Goal: Task Accomplishment & Management: Use online tool/utility

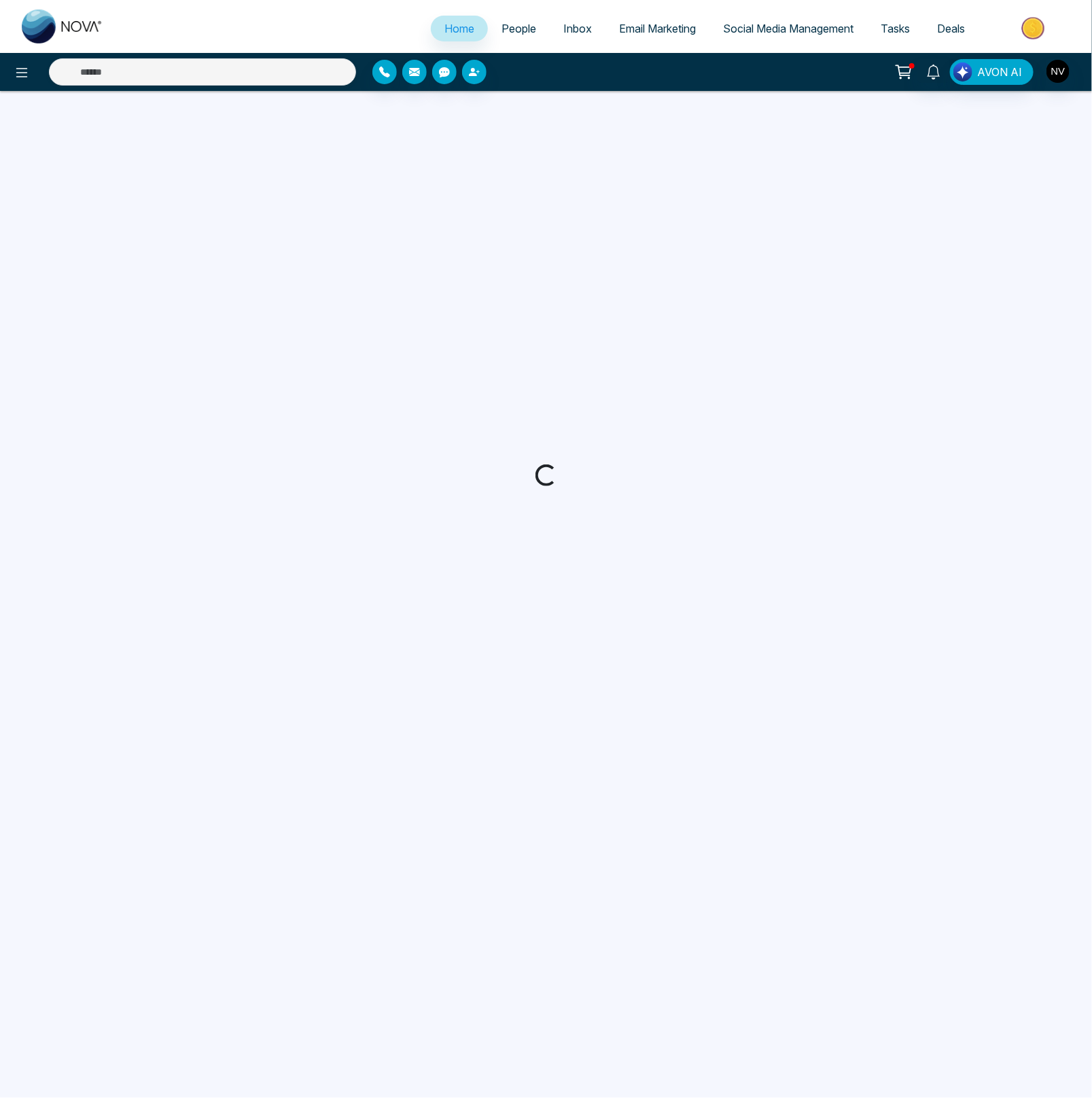
select select "*"
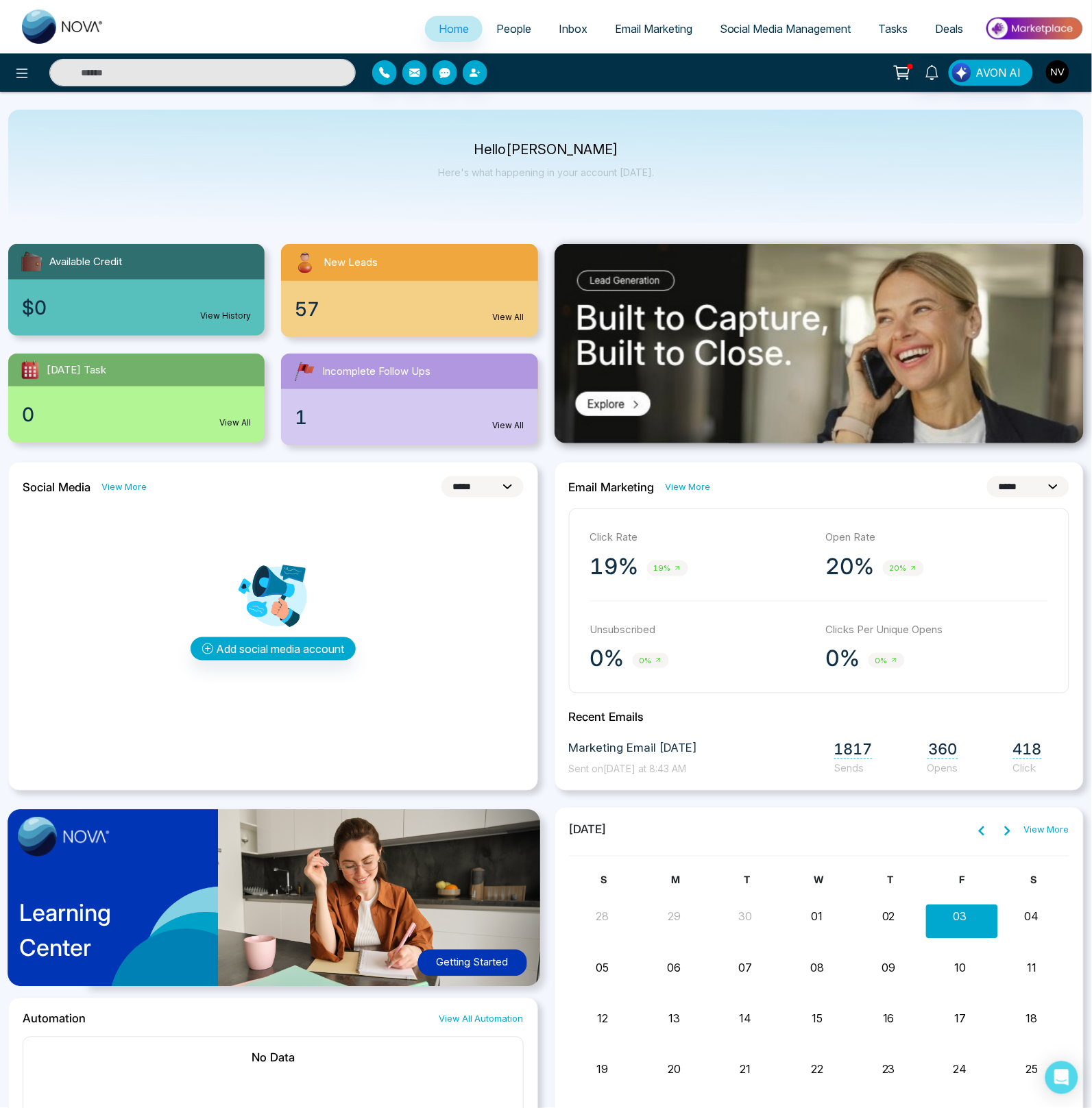
click at [820, 164] on div "Hello [PERSON_NAME] Here's what happening in your account [DATE]." at bounding box center [545, 166] width 1075 height 114
click at [645, 26] on span "Email Marketing" at bounding box center [653, 29] width 77 height 14
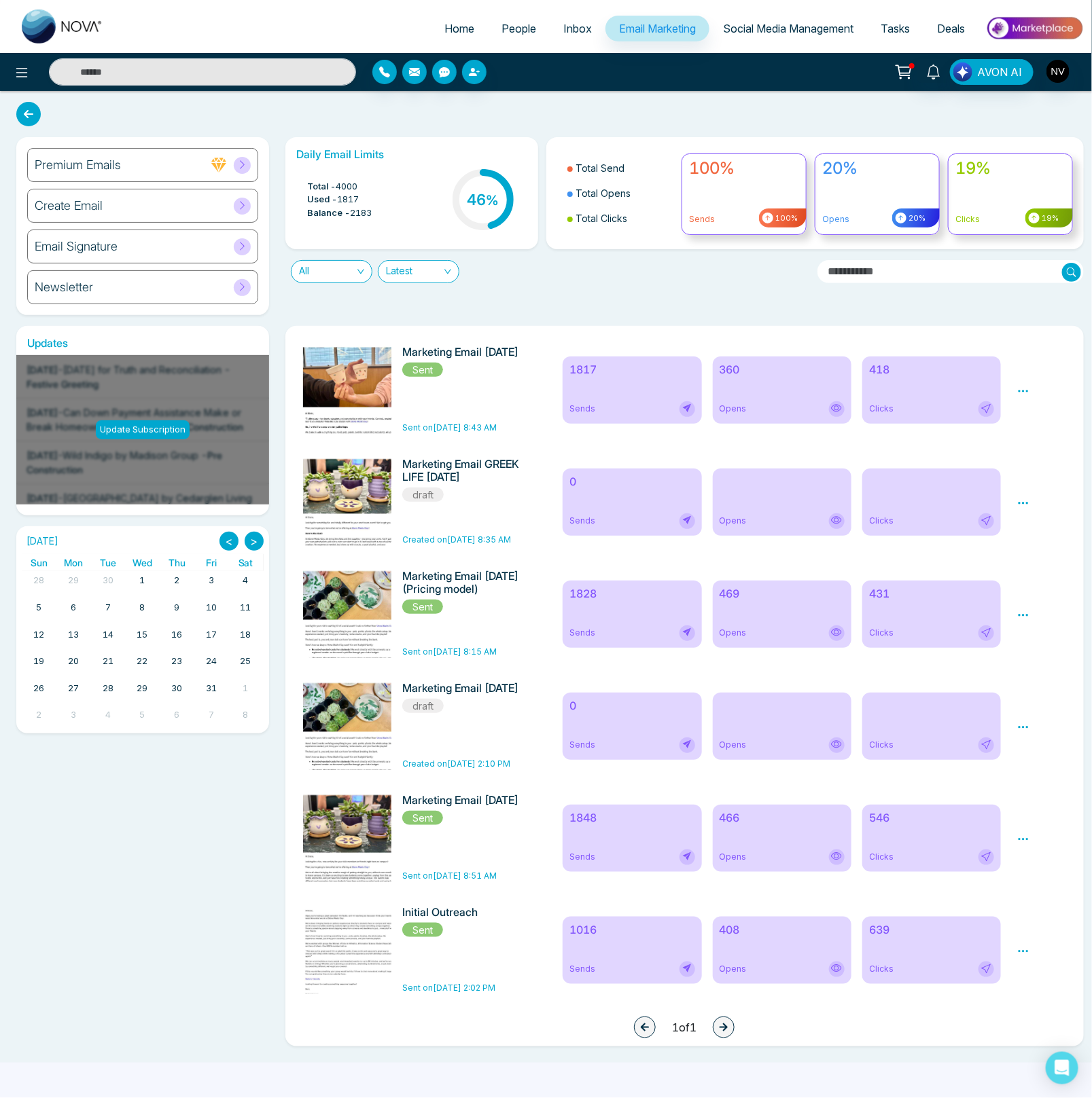
click at [1022, 504] on icon at bounding box center [1023, 502] width 10 height 2
click at [1030, 544] on link "Edit" at bounding box center [1036, 542] width 16 height 11
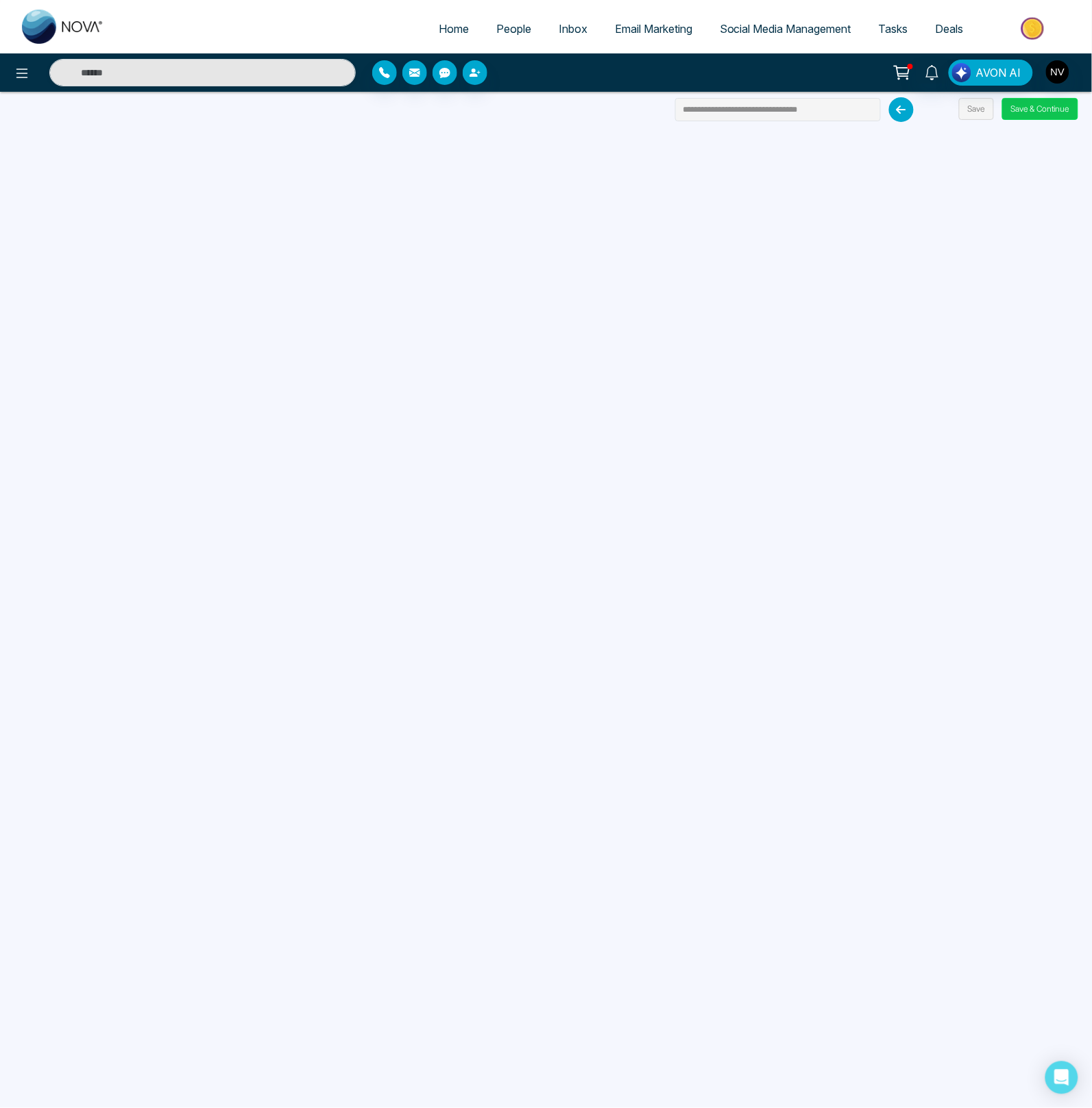
click at [1022, 111] on button "Save & Continue" at bounding box center [1039, 109] width 76 height 22
click at [1040, 111] on button "Save & Continue" at bounding box center [1039, 109] width 76 height 22
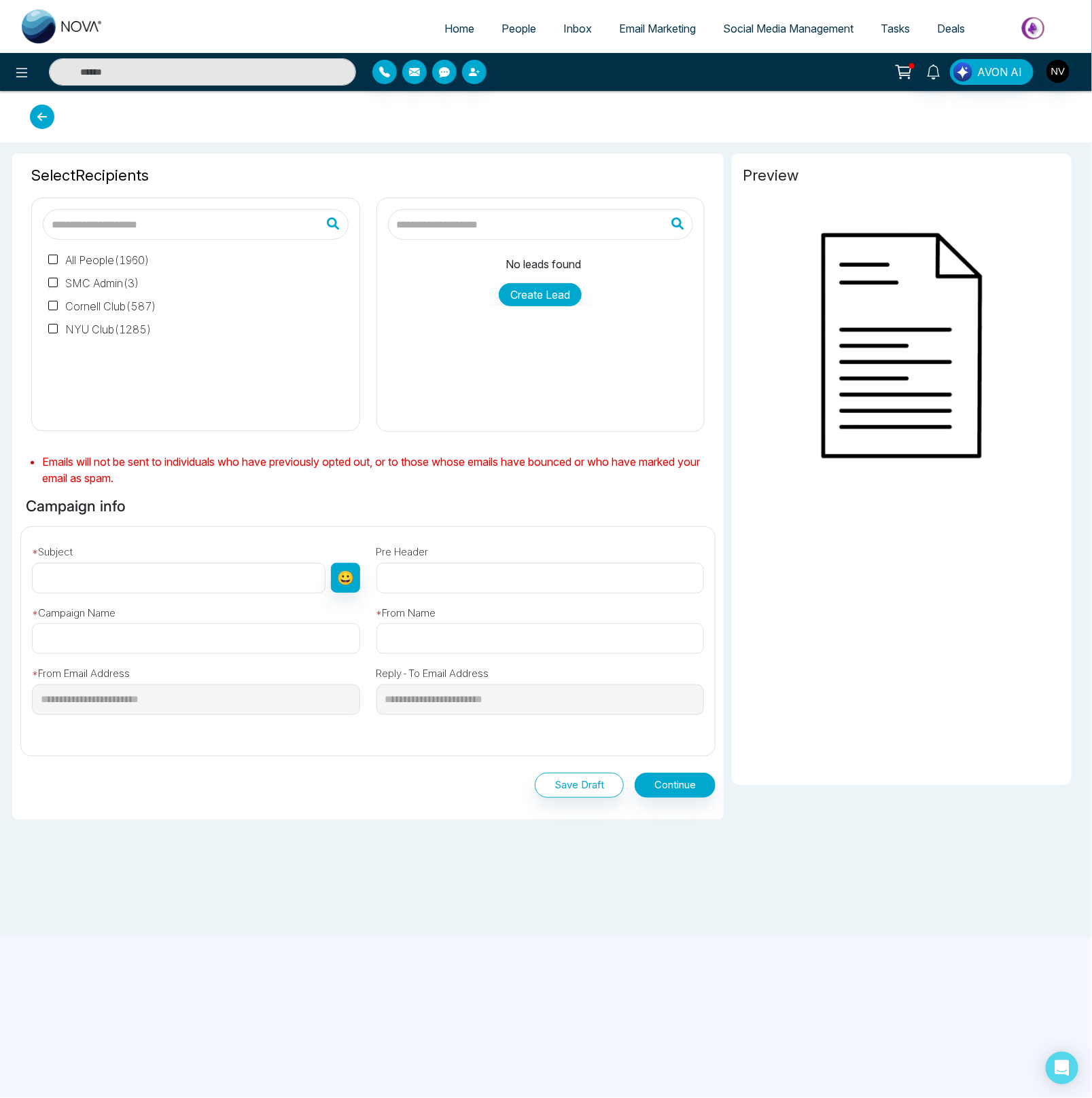
type input "**********"
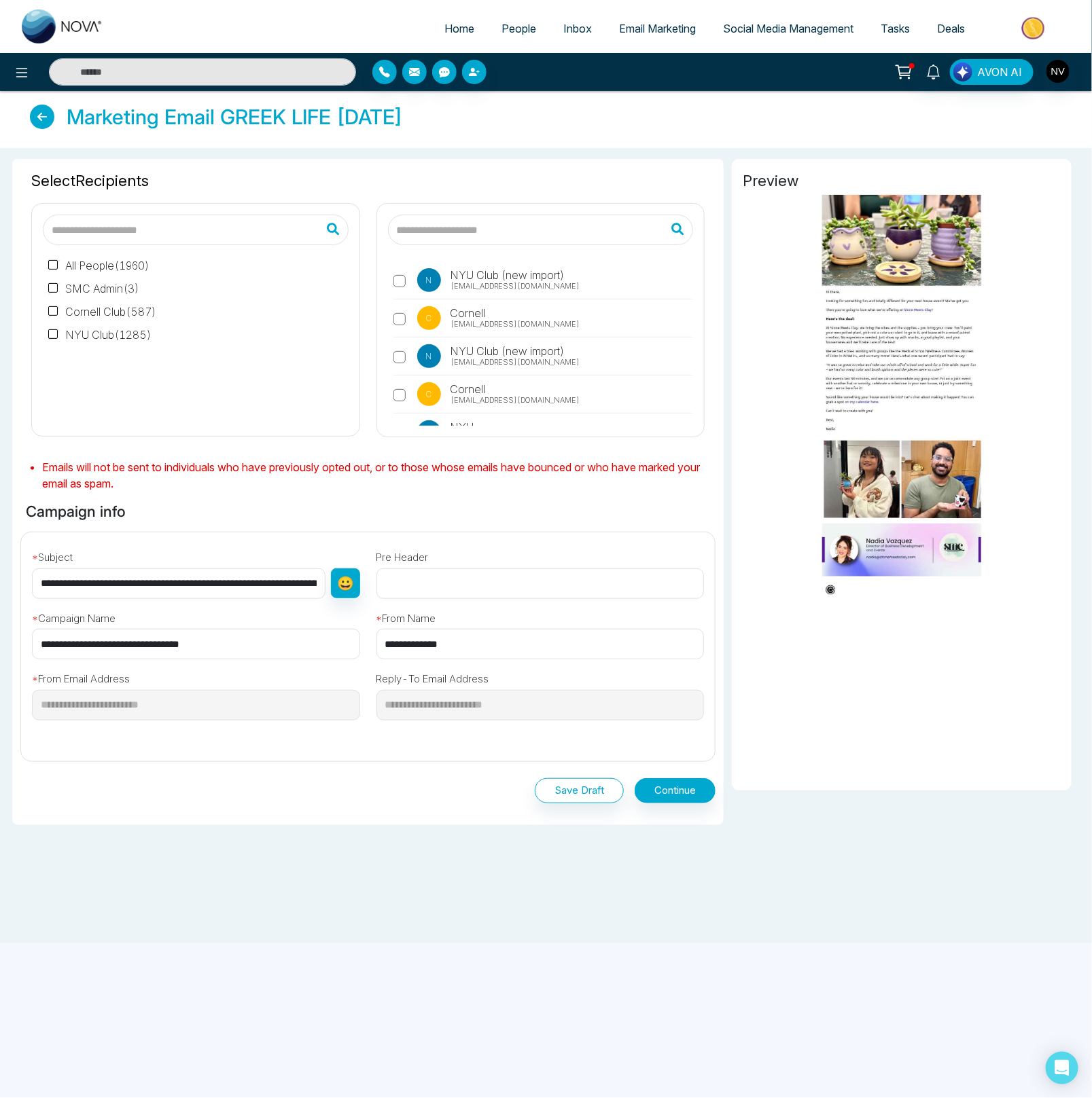
click at [160, 234] on input "text" at bounding box center [196, 229] width 306 height 30
type input "*"
click at [514, 229] on input "text" at bounding box center [540, 229] width 306 height 30
type input "*****"
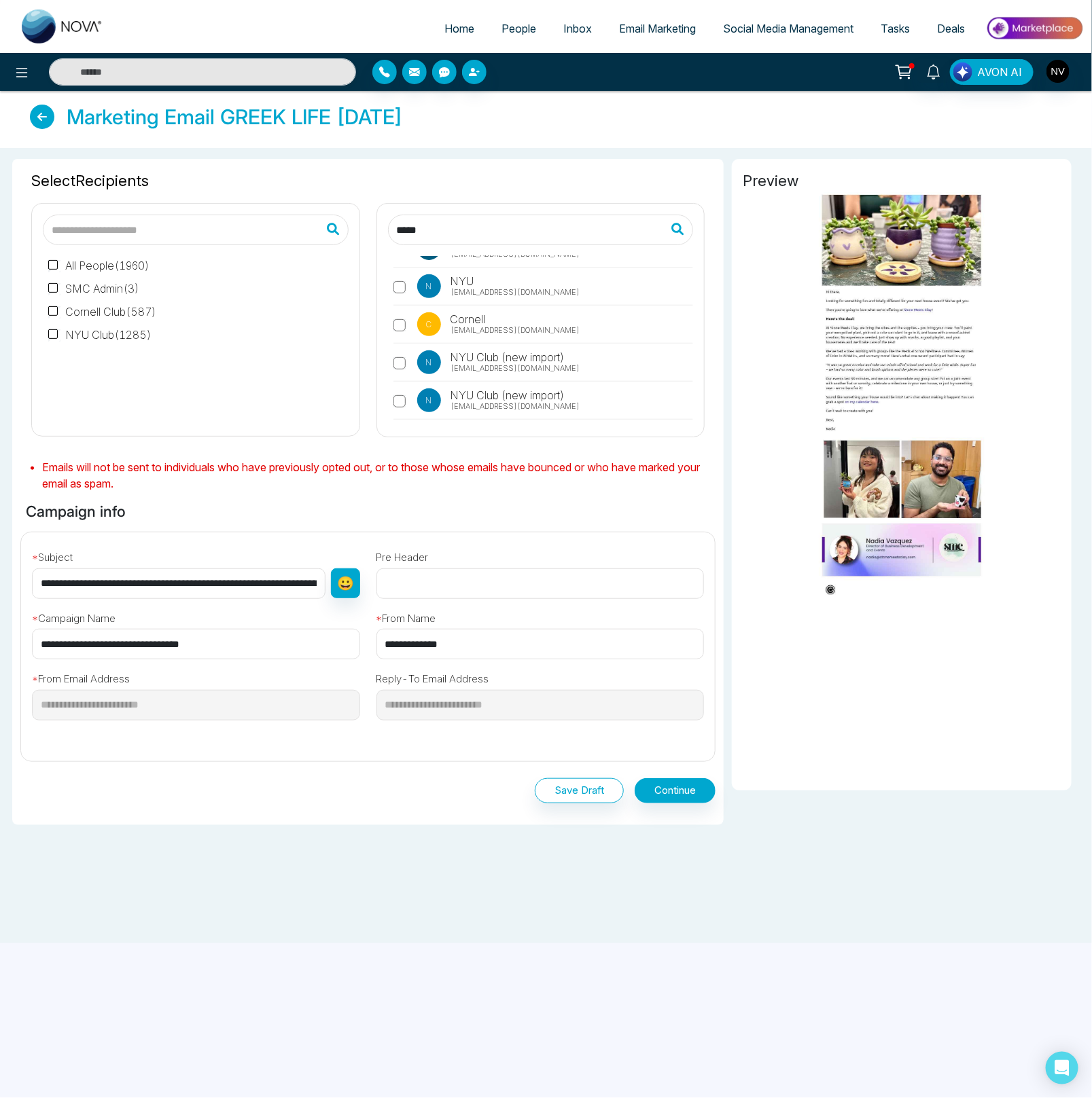
scroll to position [0, 0]
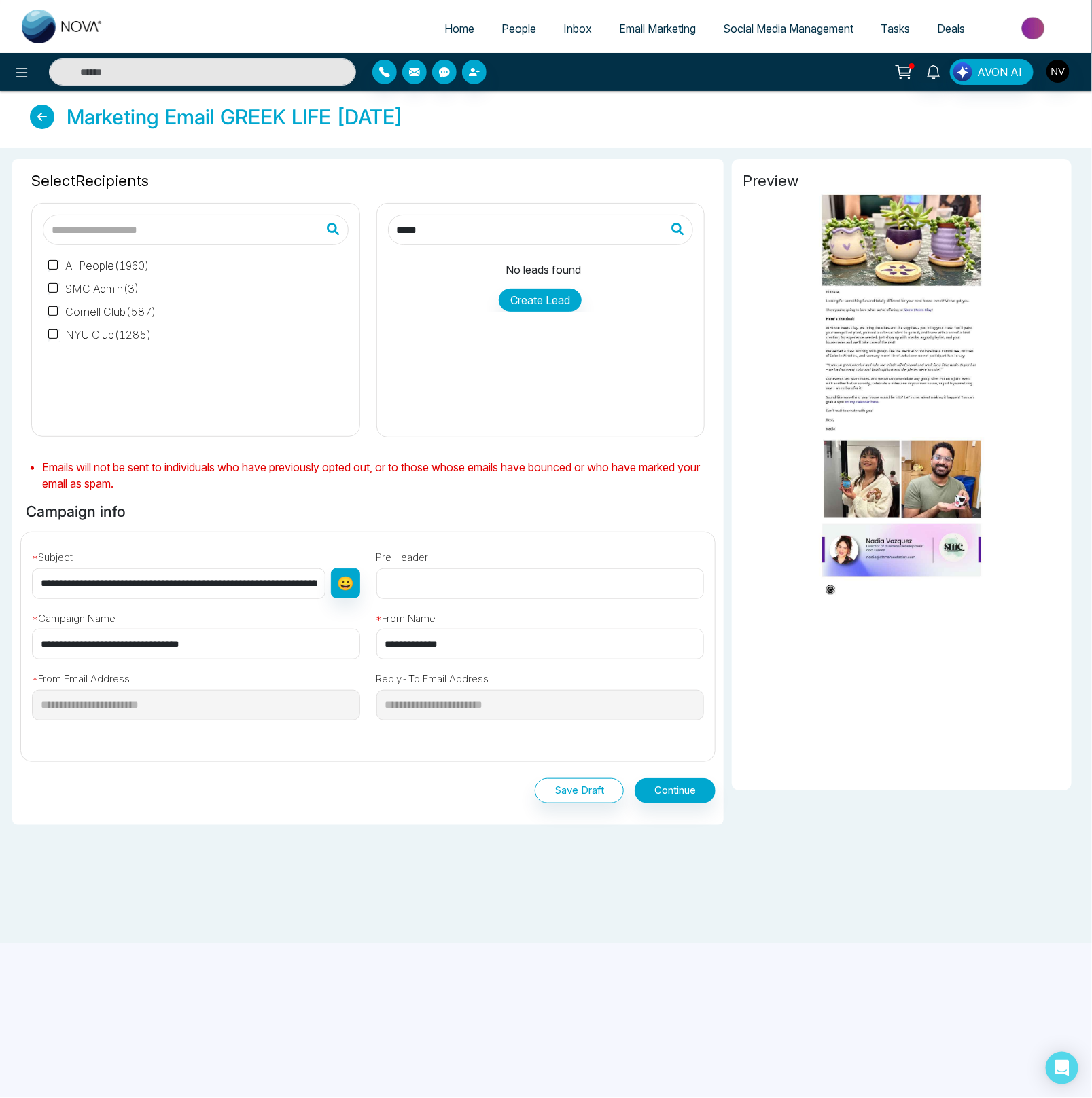
drag, startPoint x: 375, startPoint y: 235, endPoint x: 320, endPoint y: 231, distance: 55.1
click at [324, 232] on div "All People ( 1960 ) SMC Admin ( 3 ) Cornell Club ( 587 ) NYU Club ( 1285 ) ****…" at bounding box center [368, 315] width 690 height 246
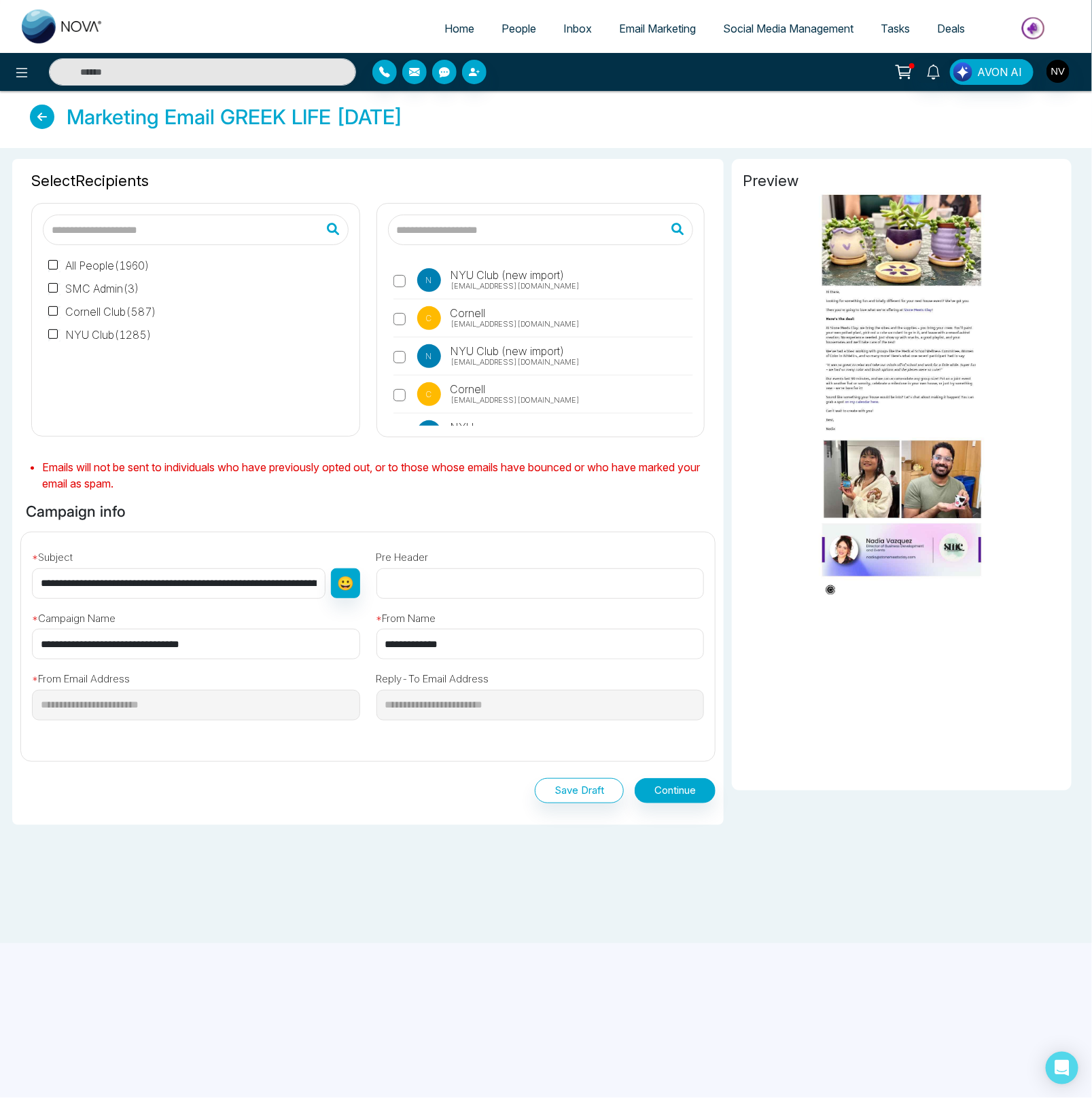
click at [210, 483] on li "Emails will not be sent to individuals who have previously opted out, or to tho…" at bounding box center [378, 476] width 673 height 33
click at [143, 229] on input "text" at bounding box center [196, 229] width 306 height 30
click at [195, 190] on span "Select Recipients" at bounding box center [367, 181] width 673 height 22
click at [655, 24] on span "Email Marketing" at bounding box center [657, 28] width 77 height 14
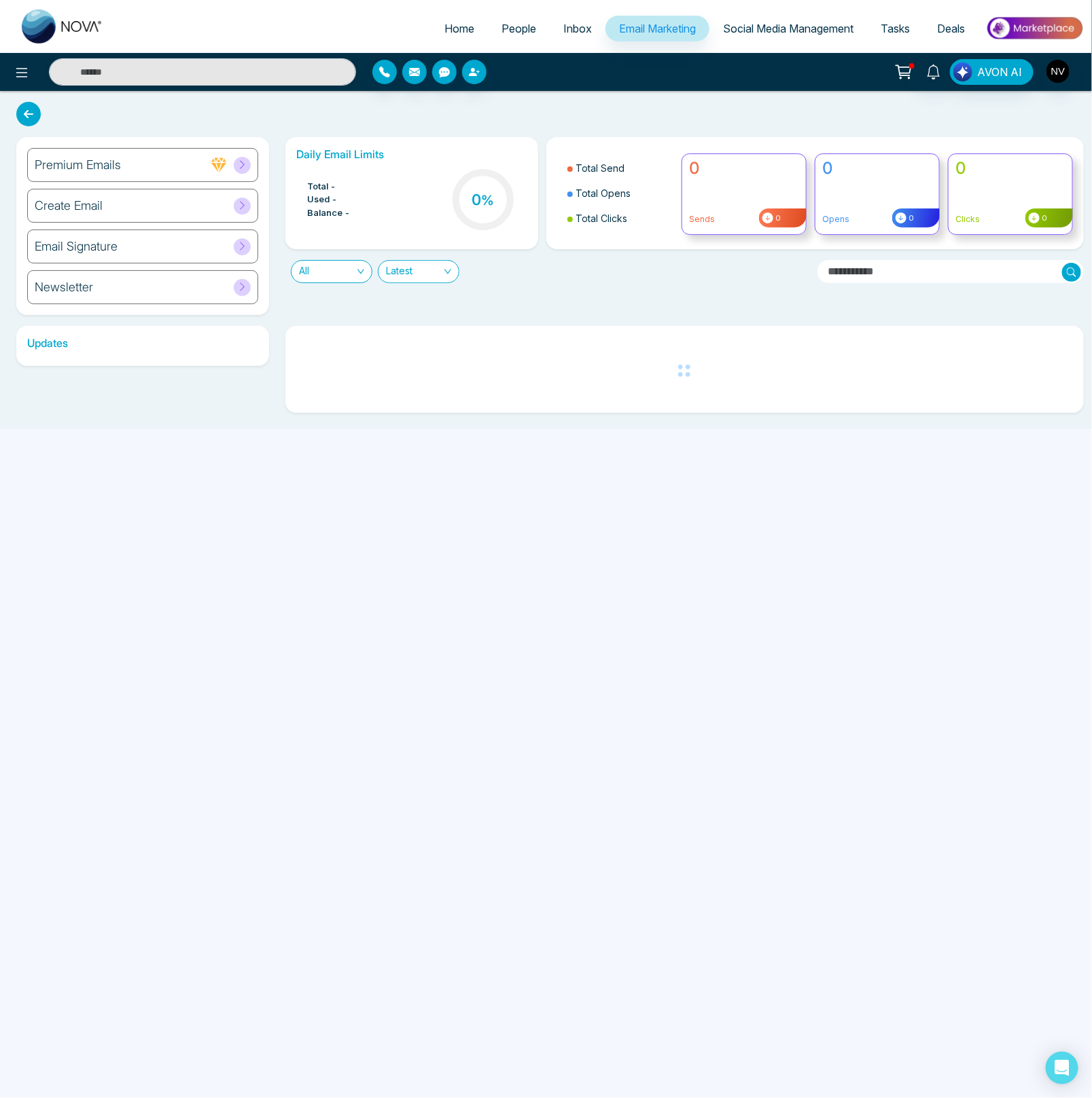
click at [134, 223] on div "Premium Emails Create Email Email Signature Newsletter" at bounding box center [142, 226] width 253 height 178
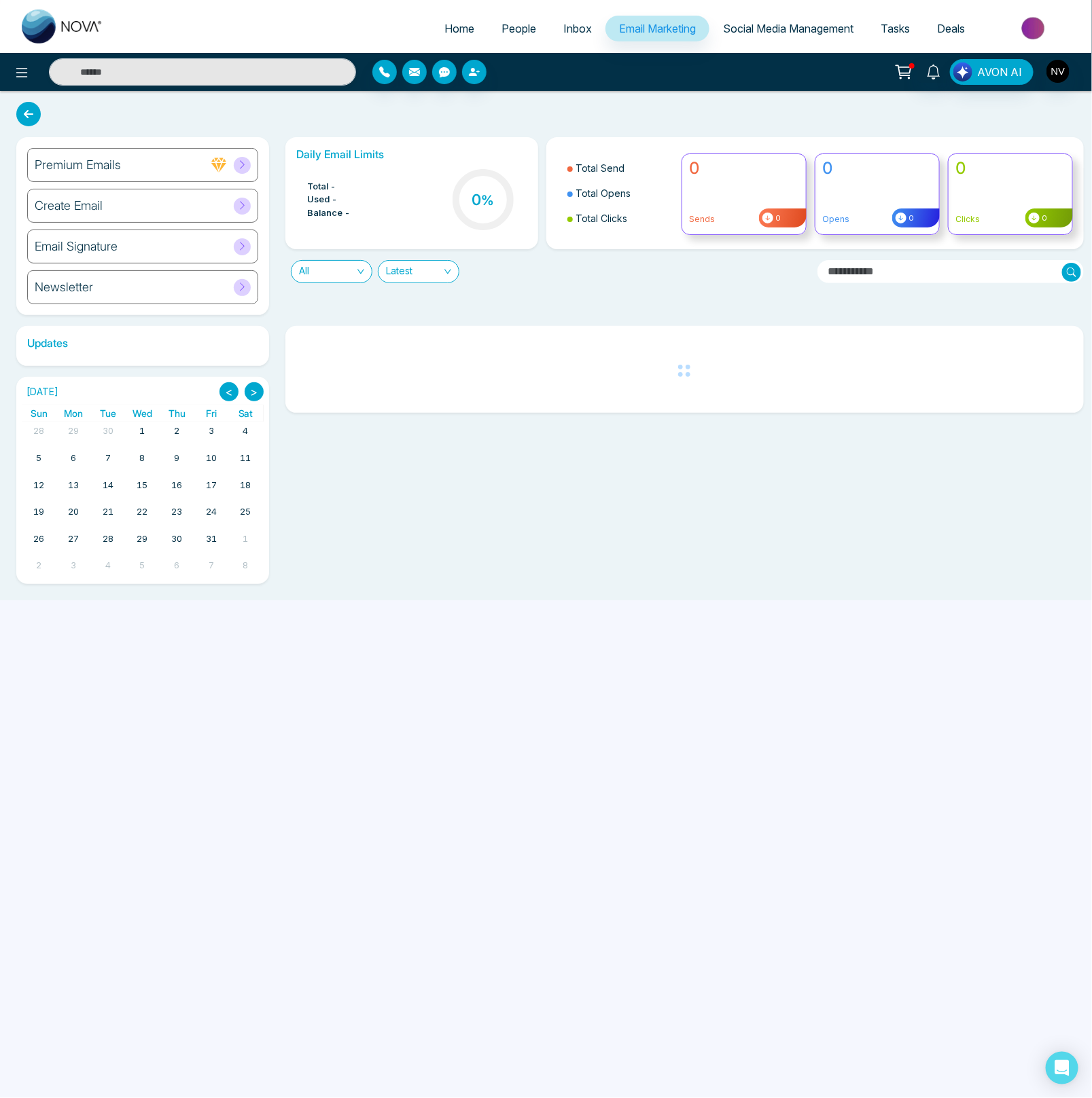
click at [145, 203] on div "Create Email" at bounding box center [143, 205] width 231 height 34
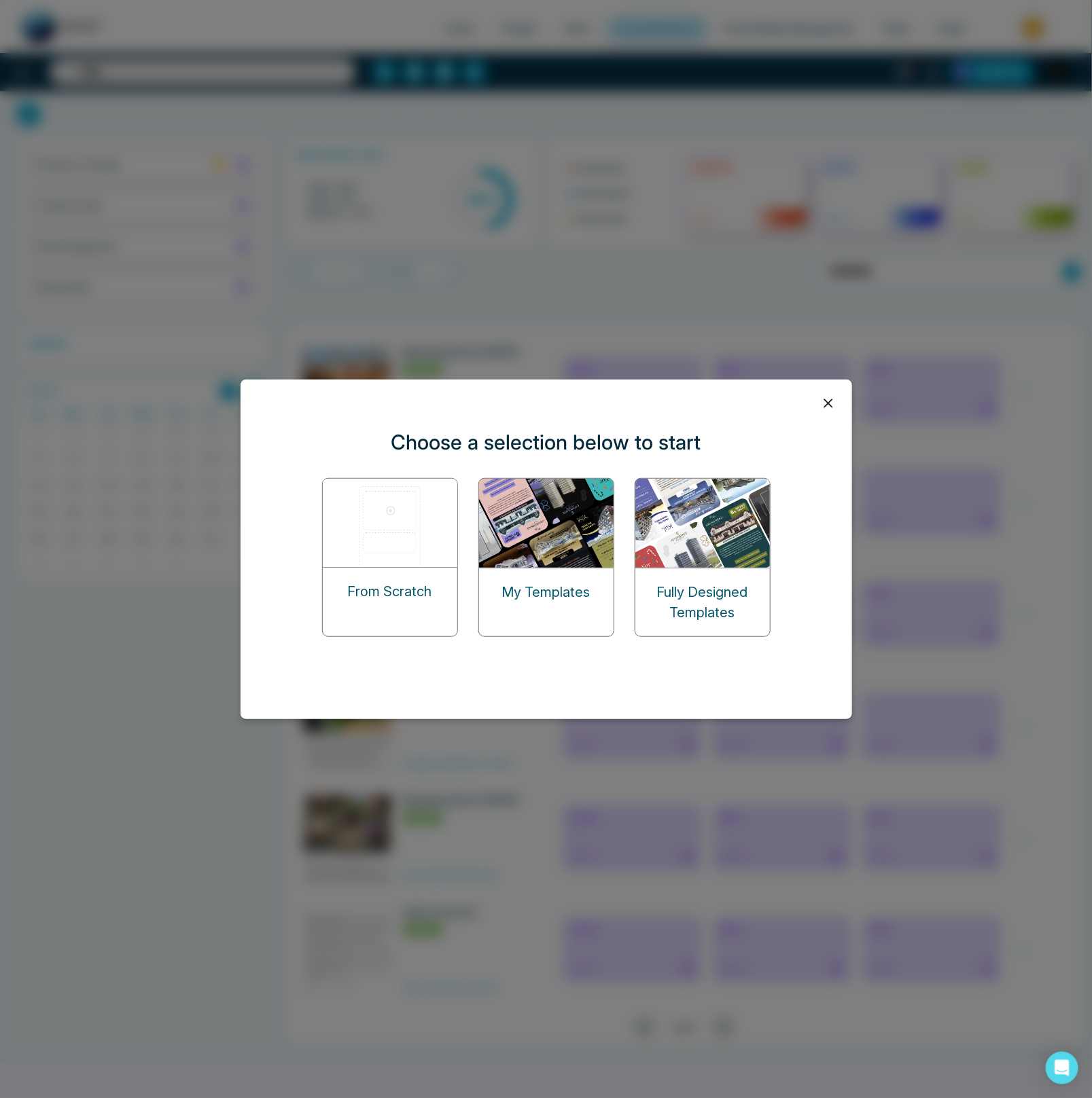
click at [406, 550] on img at bounding box center [390, 523] width 136 height 88
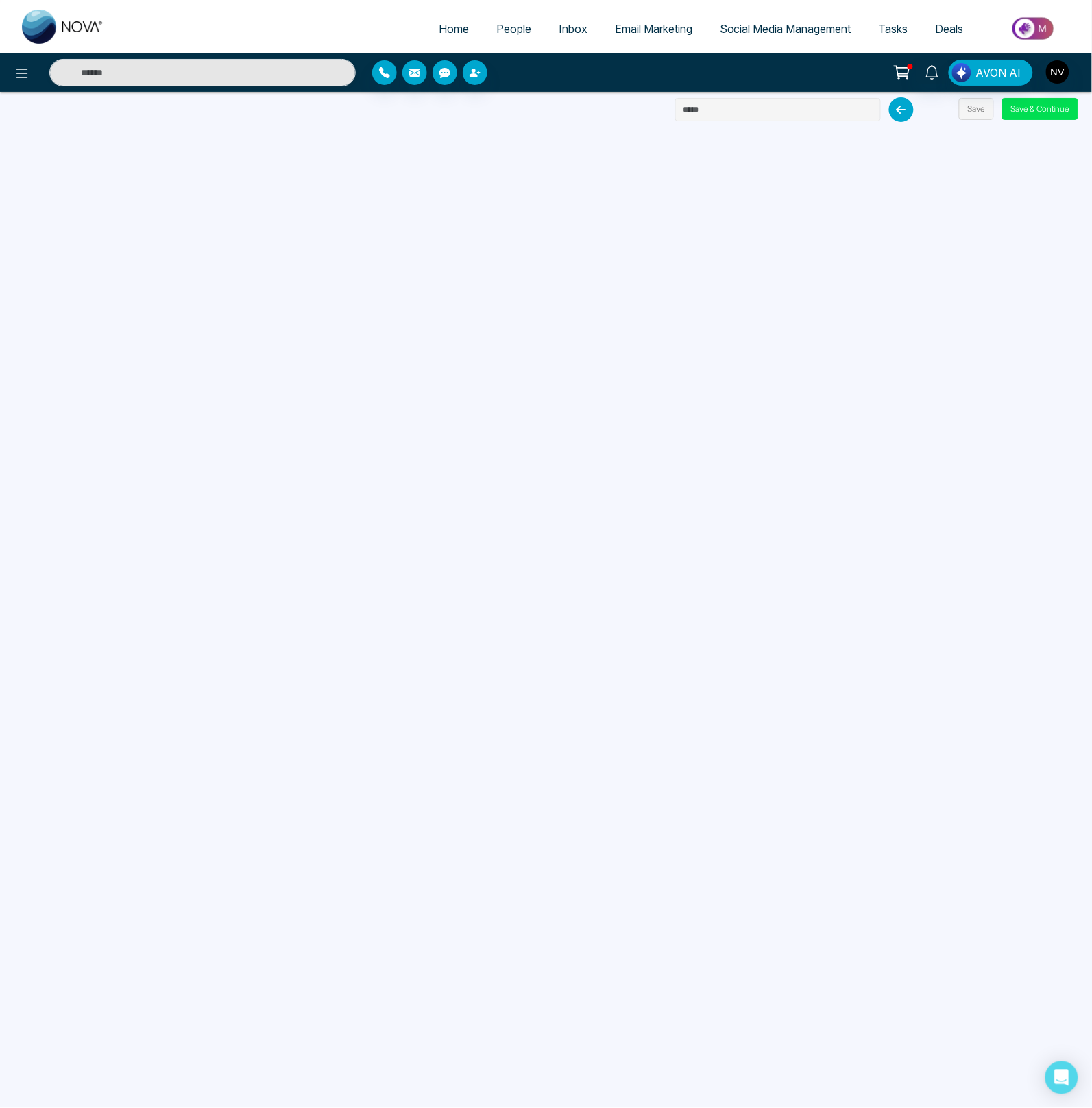
click at [752, 117] on input "text" at bounding box center [777, 110] width 205 height 23
type input "****"
click at [1004, 108] on button "Save & Continue" at bounding box center [1039, 109] width 76 height 22
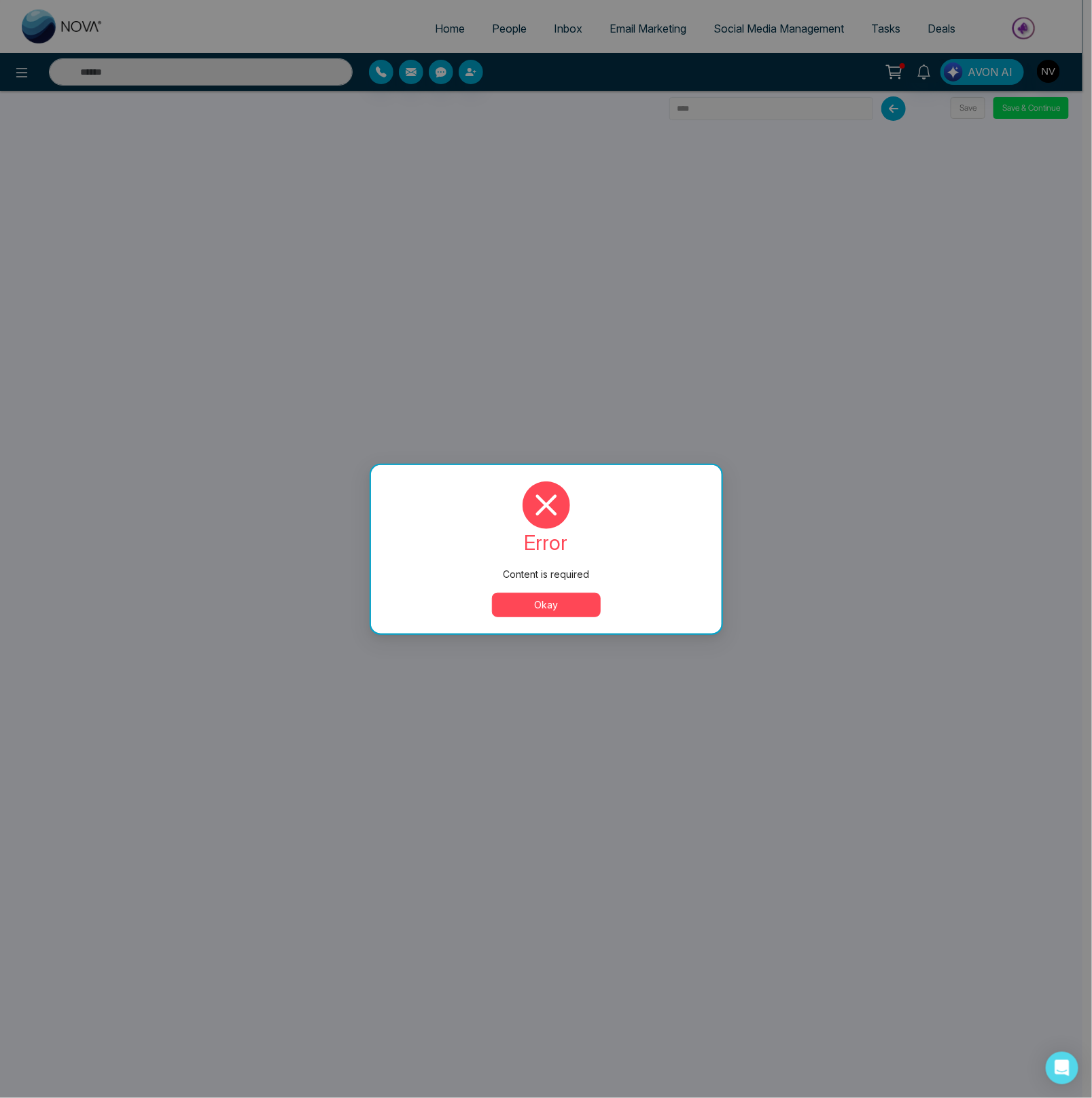
click at [595, 595] on button "Okay" at bounding box center [546, 605] width 109 height 24
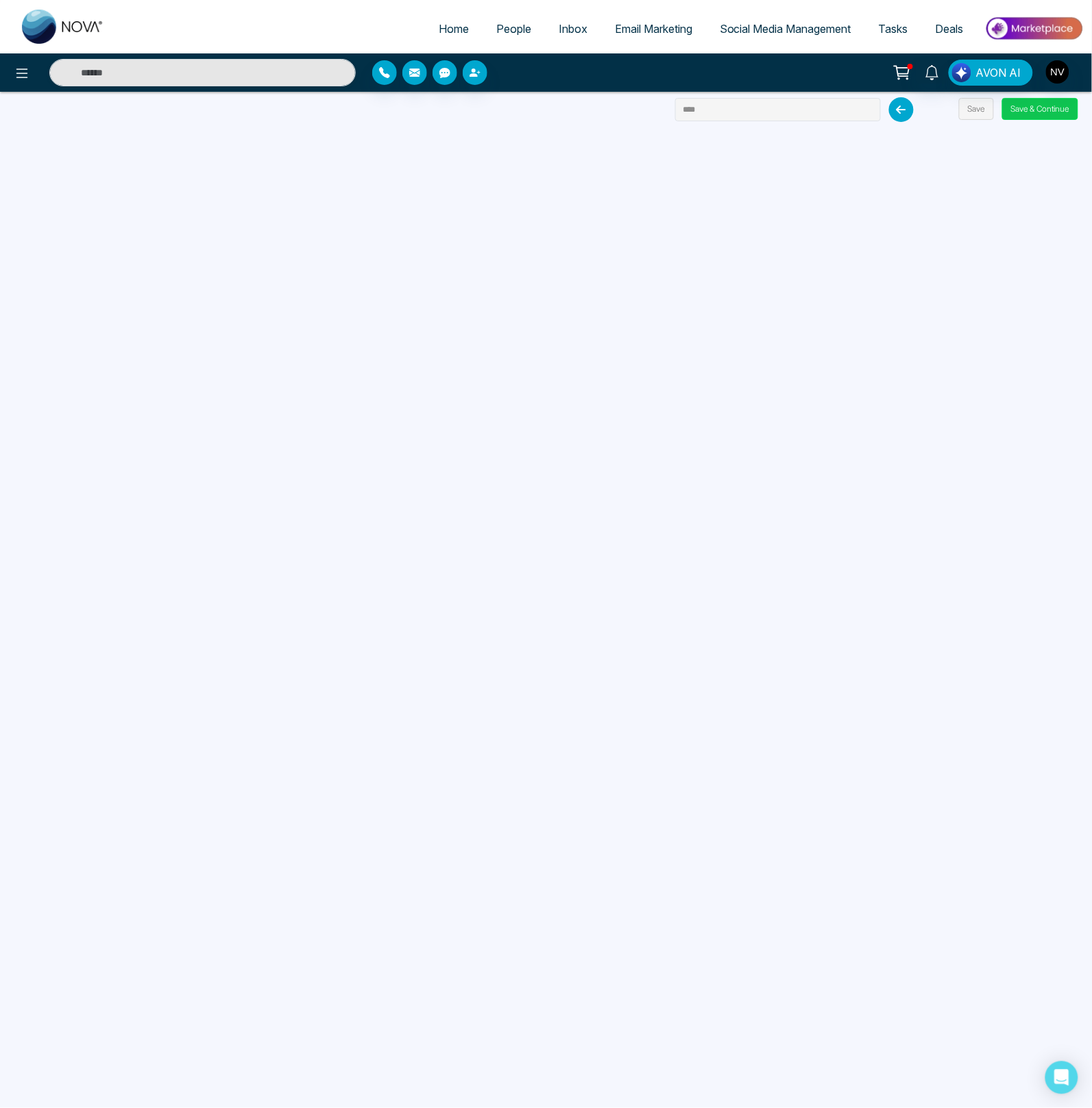
click at [1033, 110] on button "Save & Continue" at bounding box center [1039, 109] width 76 height 22
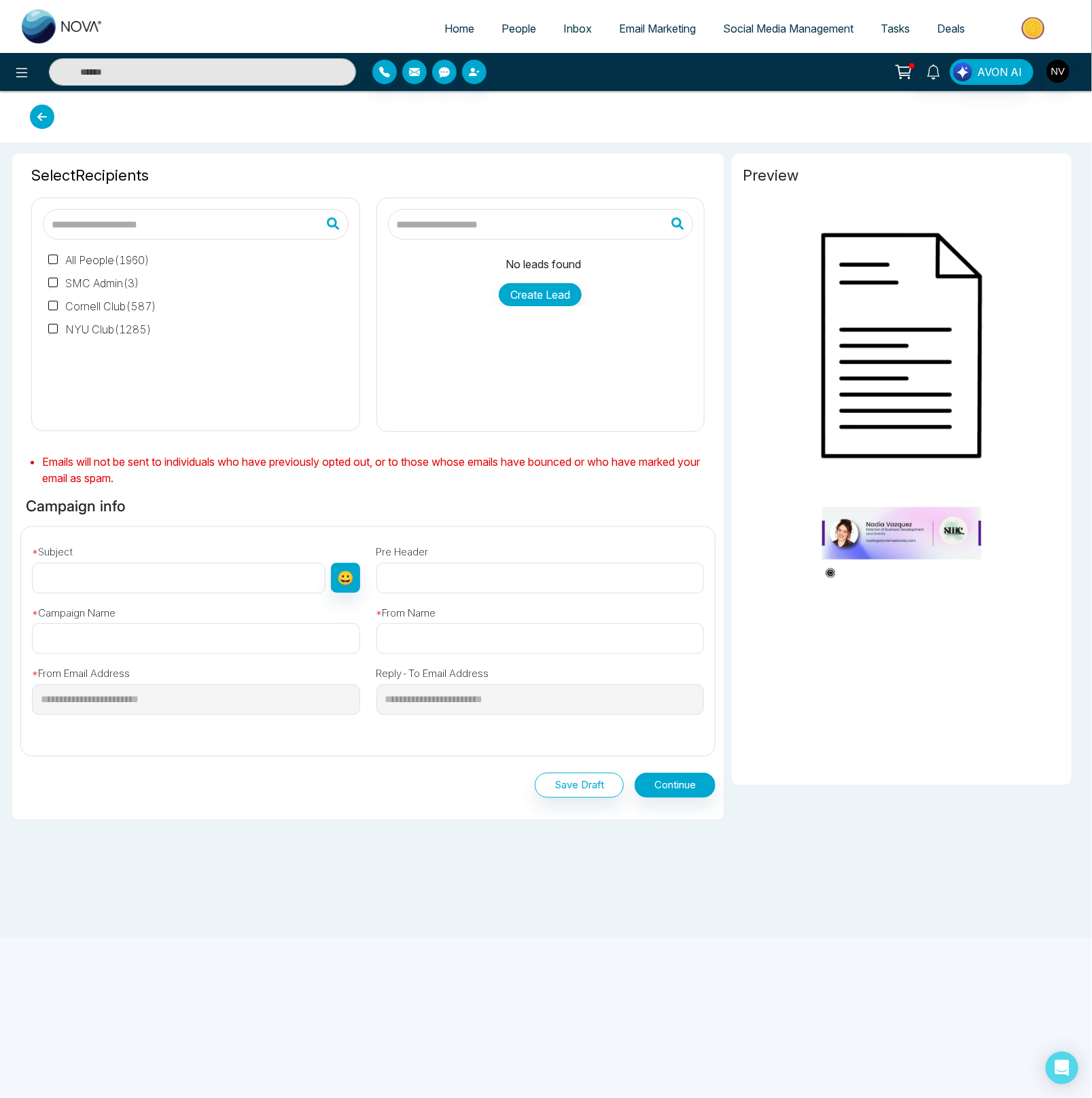
type input "****"
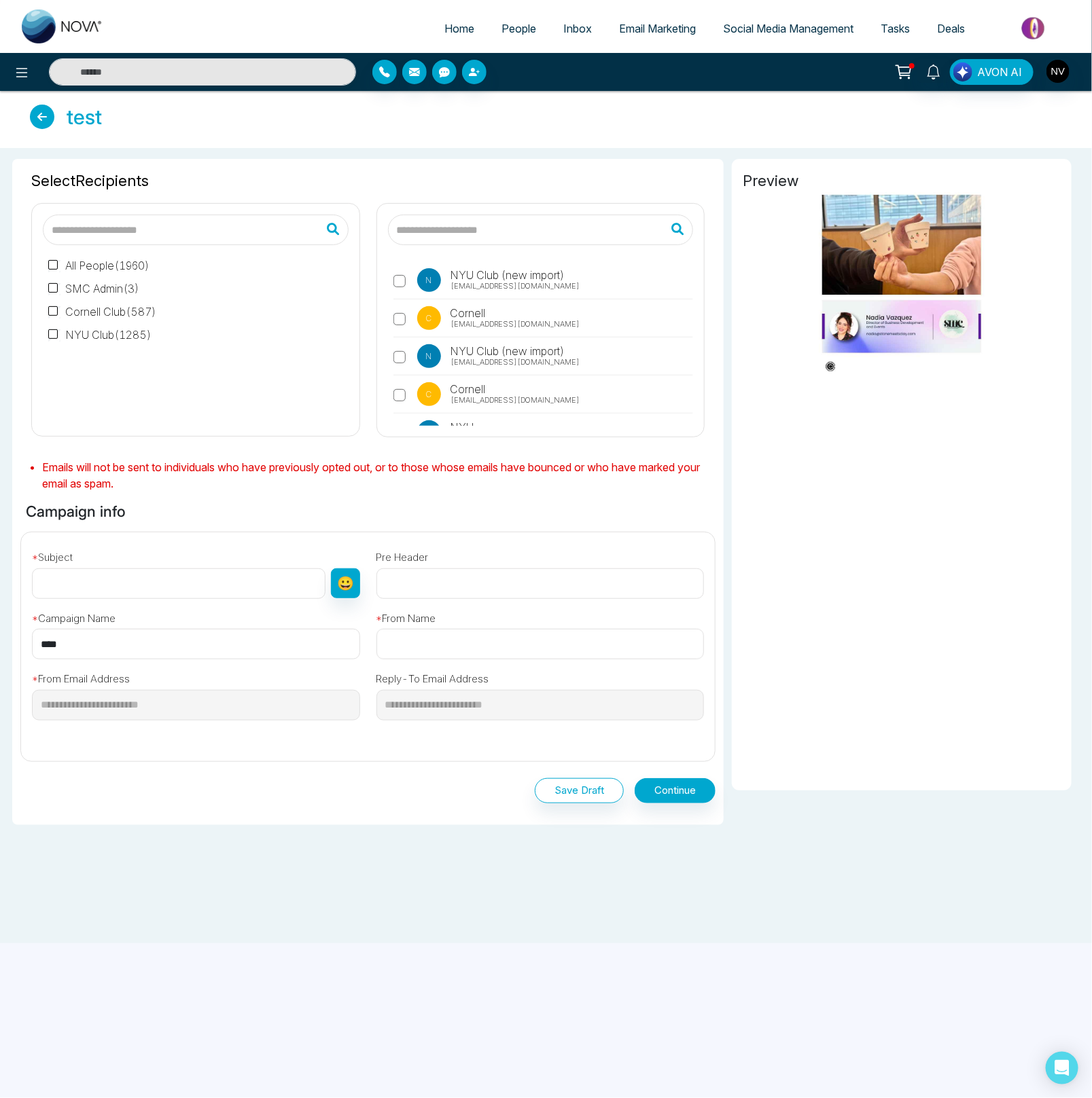
click at [454, 31] on span "Home" at bounding box center [459, 28] width 30 height 14
select select "*"
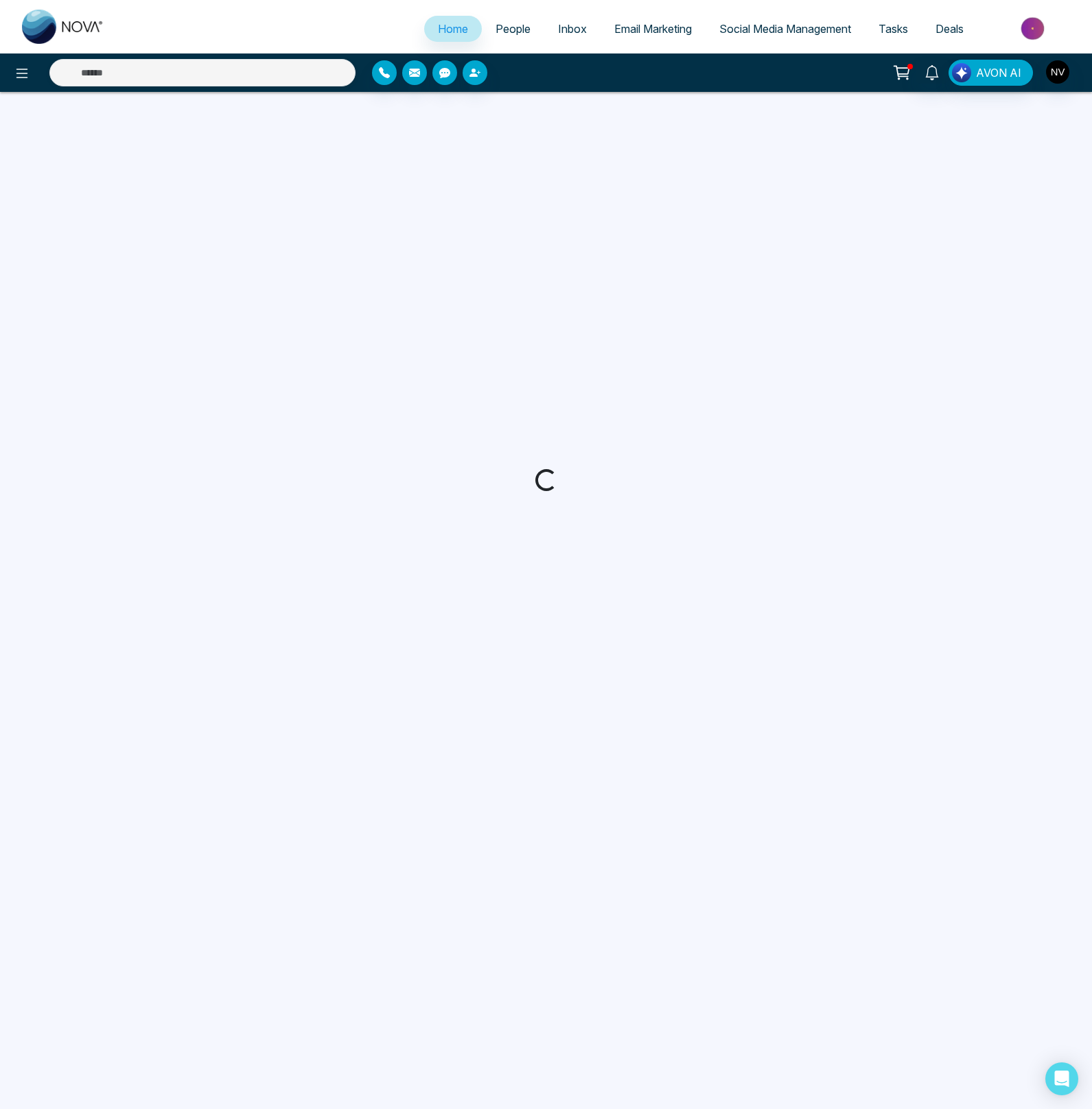
select select "*"
